Goal: Task Accomplishment & Management: Use online tool/utility

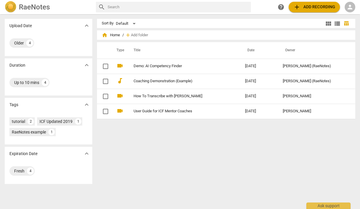
click at [352, 8] on span "person" at bounding box center [349, 7] width 7 height 7
click at [341, 15] on li "Login" at bounding box center [344, 14] width 21 height 14
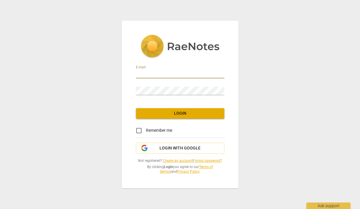
click at [178, 72] on input "email" at bounding box center [180, 74] width 88 height 9
type input "[EMAIL_ADDRESS][DOMAIN_NAME]"
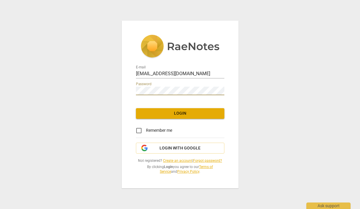
click at [190, 86] on div "Password" at bounding box center [180, 88] width 88 height 13
click at [206, 160] on link "Forgot password?" at bounding box center [207, 161] width 29 height 4
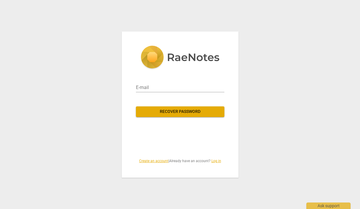
click at [172, 82] on div "E-mail" at bounding box center [180, 85] width 88 height 14
click at [162, 86] on input "email" at bounding box center [180, 87] width 88 height 9
type input "[EMAIL_ADDRESS][DOMAIN_NAME]"
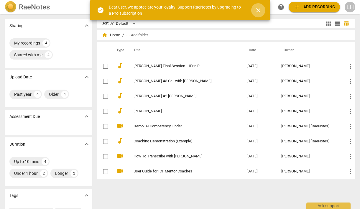
click at [258, 9] on span "close" at bounding box center [258, 10] width 7 height 7
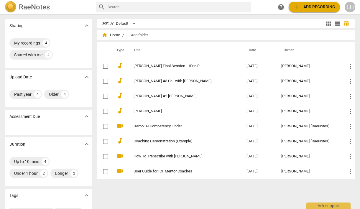
click at [311, 9] on span "add Add recording" at bounding box center [314, 7] width 42 height 7
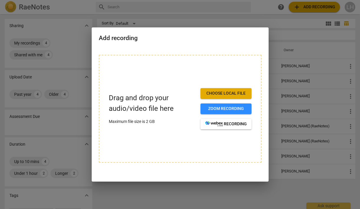
click at [220, 94] on span "Choose local file" at bounding box center [226, 93] width 42 height 6
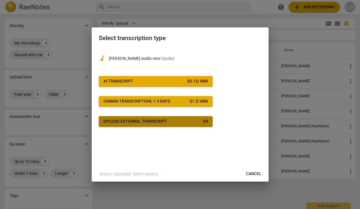
click at [174, 123] on span "Upload external transcript $ 4" at bounding box center [155, 121] width 104 height 6
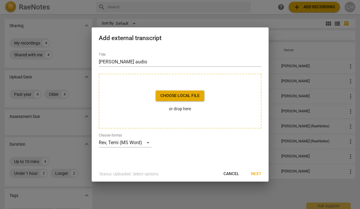
click at [179, 94] on span "Choose local file" at bounding box center [179, 96] width 39 height 6
click at [181, 98] on span "Choose local file" at bounding box center [179, 96] width 39 height 6
click at [256, 172] on span "Next" at bounding box center [256, 174] width 11 height 6
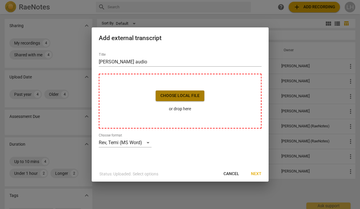
click at [191, 94] on span "Choose local file" at bounding box center [179, 96] width 39 height 6
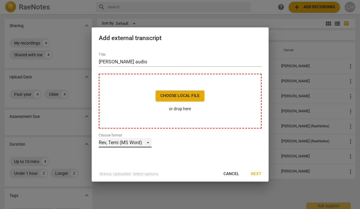
click at [148, 141] on div "Rev, Temi (MS Word)" at bounding box center [125, 142] width 53 height 9
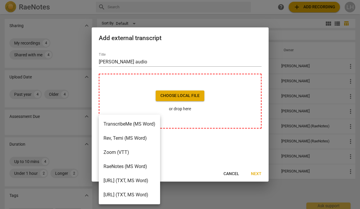
click at [144, 137] on li "Rev, Temi (MS Word)" at bounding box center [129, 138] width 61 height 14
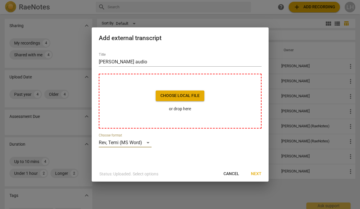
click at [181, 96] on span "Choose local file" at bounding box center [179, 96] width 39 height 6
click at [229, 172] on span "Cancel" at bounding box center [231, 174] width 16 height 6
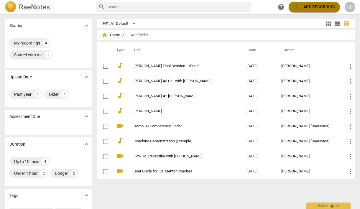
click at [314, 6] on span "add Add recording" at bounding box center [314, 7] width 42 height 7
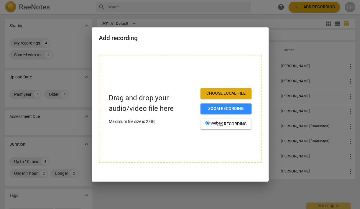
click at [221, 94] on span "Choose local file" at bounding box center [226, 93] width 42 height 6
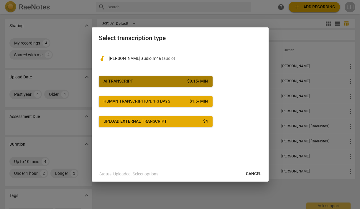
click at [166, 80] on span "AI Transcript $ 0.15 / min" at bounding box center [155, 81] width 104 height 6
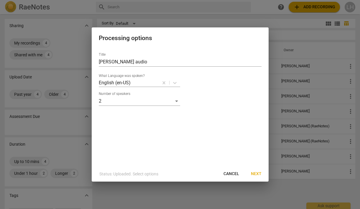
click at [256, 172] on span "Next" at bounding box center [256, 174] width 11 height 6
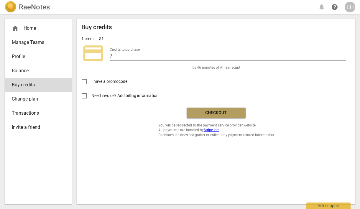
click at [221, 113] on span "Checkout" at bounding box center [215, 113] width 49 height 6
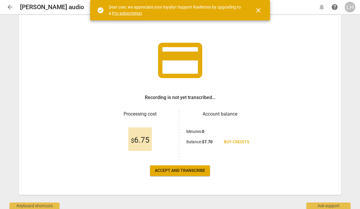
scroll to position [19, 0]
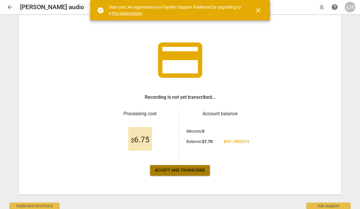
click at [186, 171] on span "Accept and transcribe" at bounding box center [180, 170] width 50 height 6
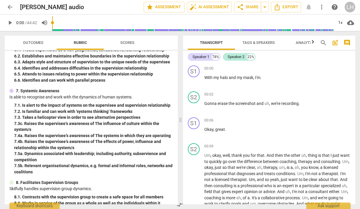
scroll to position [599, 0]
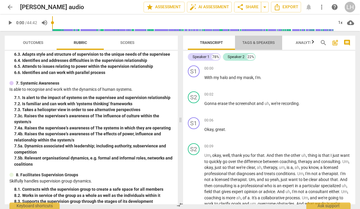
click at [257, 43] on span "Tags & Speakers" at bounding box center [258, 42] width 32 height 4
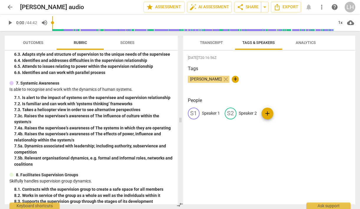
click at [209, 113] on p "Speaker 1" at bounding box center [211, 113] width 18 height 6
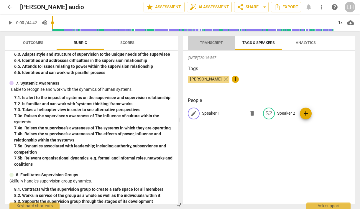
click at [209, 43] on span "Transcript" at bounding box center [211, 42] width 23 height 4
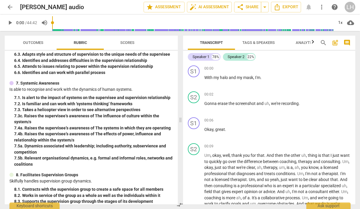
click at [250, 42] on span "Tags & Speakers" at bounding box center [258, 42] width 32 height 4
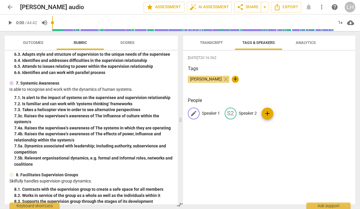
click at [194, 112] on span "edit" at bounding box center [193, 113] width 7 height 7
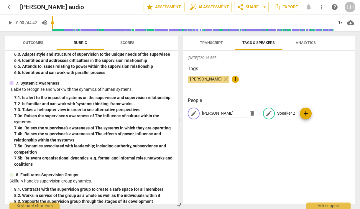
type input "Jeanette"
click at [265, 113] on span "edit" at bounding box center [268, 113] width 7 height 7
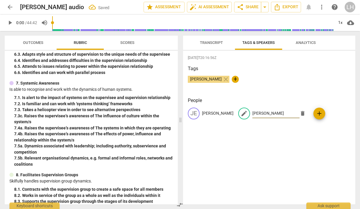
type input "Lisa"
click at [286, 139] on div "2025-10-02T20:16:56Z Tags Lisa Hernandez close + People JE Jeanette edit Lisa d…" at bounding box center [269, 128] width 172 height 154
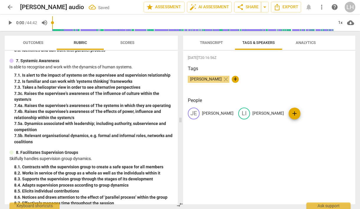
scroll to position [628, 0]
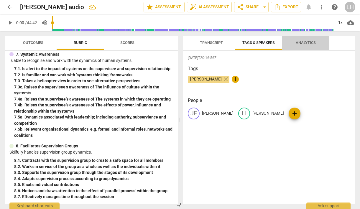
click at [302, 43] on span "Analytics" at bounding box center [306, 42] width 20 height 4
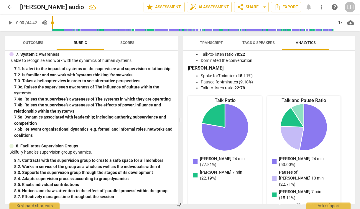
scroll to position [0, 0]
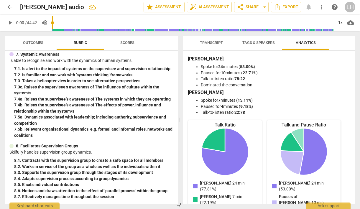
click at [252, 42] on span "Tags & Speakers" at bounding box center [258, 42] width 32 height 4
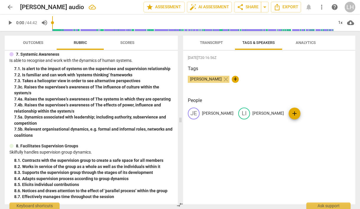
click at [206, 41] on span "Transcript" at bounding box center [211, 42] width 23 height 4
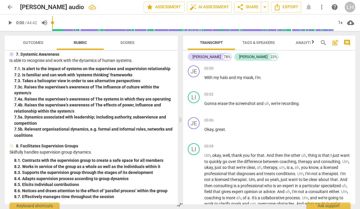
click at [37, 43] on span "Outcomes" at bounding box center [33, 42] width 20 height 4
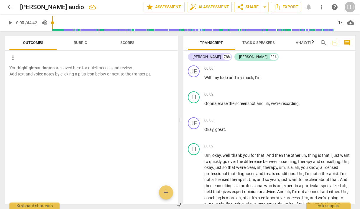
click at [83, 41] on span "Rubric" at bounding box center [80, 42] width 13 height 4
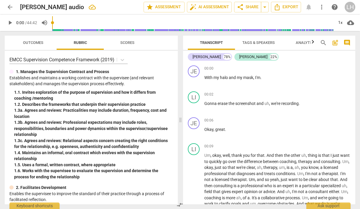
click at [126, 42] on span "Scores" at bounding box center [127, 42] width 14 height 4
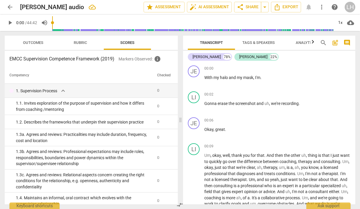
click at [10, 22] on span "play_arrow" at bounding box center [9, 22] width 7 height 7
click at [10, 22] on span "pause" at bounding box center [9, 22] width 7 height 7
type input "6"
click at [264, 6] on span "arrow_drop_down" at bounding box center [264, 7] width 7 height 7
click at [247, 6] on span "share Share" at bounding box center [248, 7] width 22 height 7
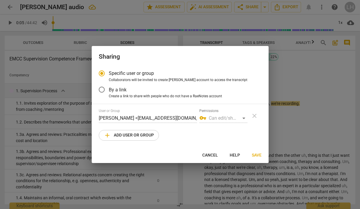
click at [127, 138] on span "add Add user or group" at bounding box center [129, 135] width 50 height 7
radio input "false"
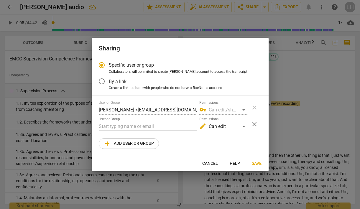
click at [127, 126] on input "text" at bounding box center [148, 126] width 98 height 9
paste input "Nanor@yesempower.com"
type input "Nanor@yesempower.com"
click at [258, 164] on span "Save" at bounding box center [257, 164] width 10 height 6
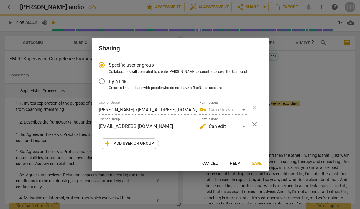
radio input "false"
type input "Nanor Ohanesian <nanor@yesempower.com>"
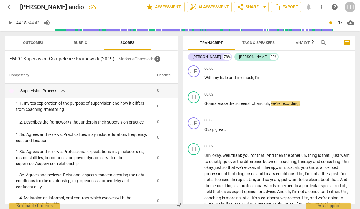
drag, startPoint x: 55, startPoint y: 22, endPoint x: 330, endPoint y: 31, distance: 275.6
click at [330, 31] on input "range" at bounding box center [194, 22] width 279 height 19
click at [11, 22] on span "play_arrow" at bounding box center [9, 22] width 7 height 7
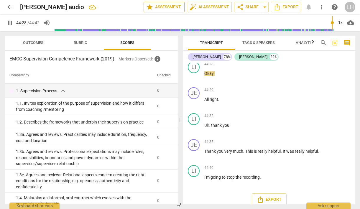
click at [163, 6] on span "star Assessment" at bounding box center [164, 7] width 36 height 7
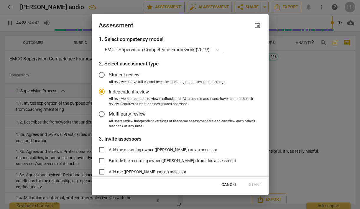
type input "2669"
radio input "false"
type input "2681"
click at [227, 184] on span "Cancel" at bounding box center [229, 185] width 16 height 6
radio input "false"
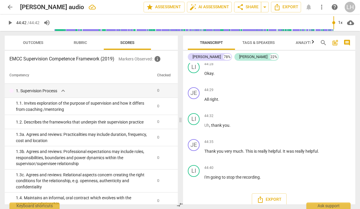
click at [12, 21] on span "play_arrow" at bounding box center [9, 22] width 7 height 7
type input "0"
click at [11, 7] on span "arrow_back" at bounding box center [9, 7] width 7 height 7
